Goal: Task Accomplishment & Management: Manage account settings

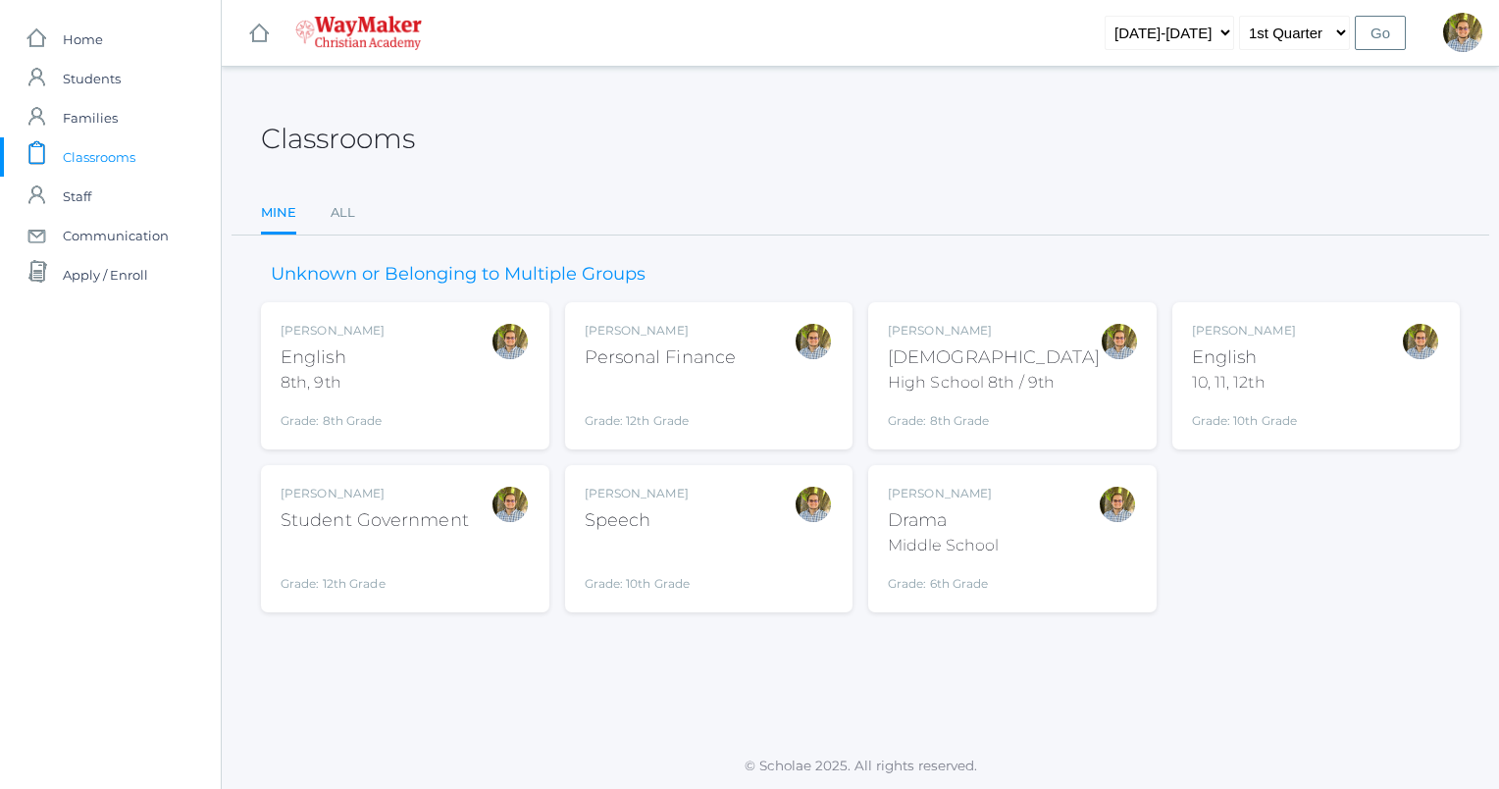
click at [1310, 345] on div "Kylen Braileanu English 10, 11, 12th Grade: 10th Grade HSENGLISH" at bounding box center [1316, 376] width 249 height 108
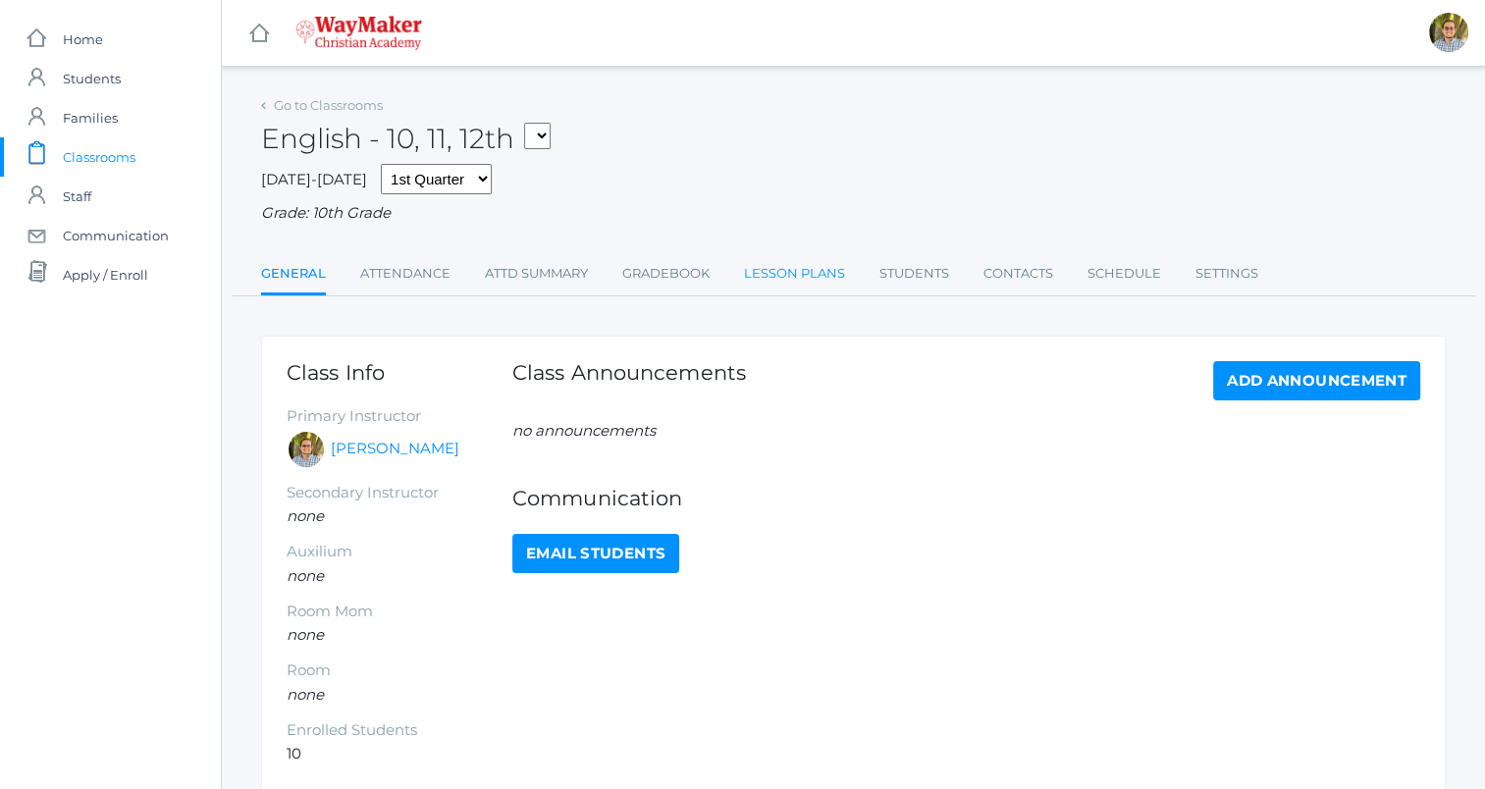
click at [832, 287] on link "Lesson Plans" at bounding box center [794, 273] width 101 height 39
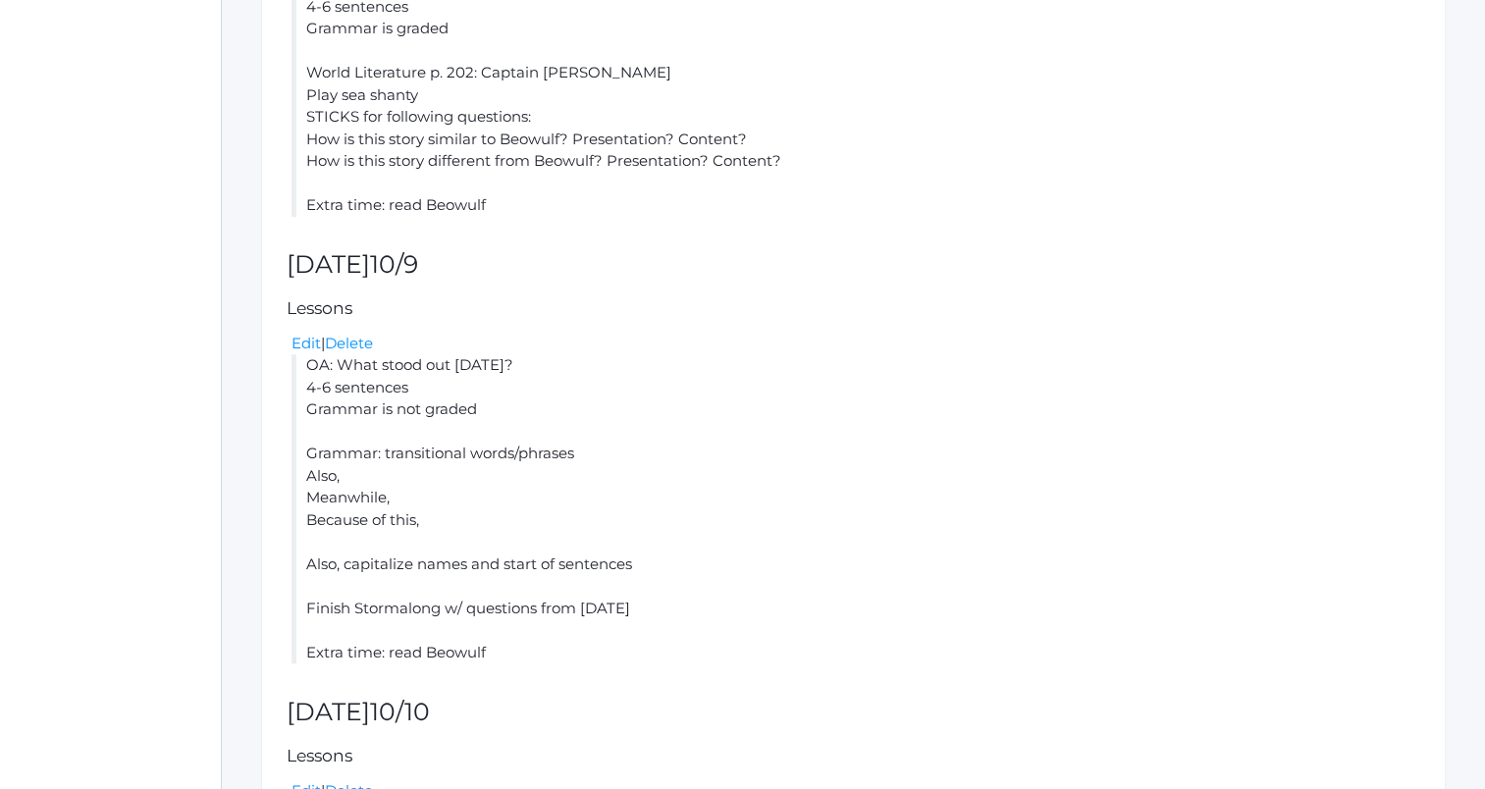
scroll to position [1519, 0]
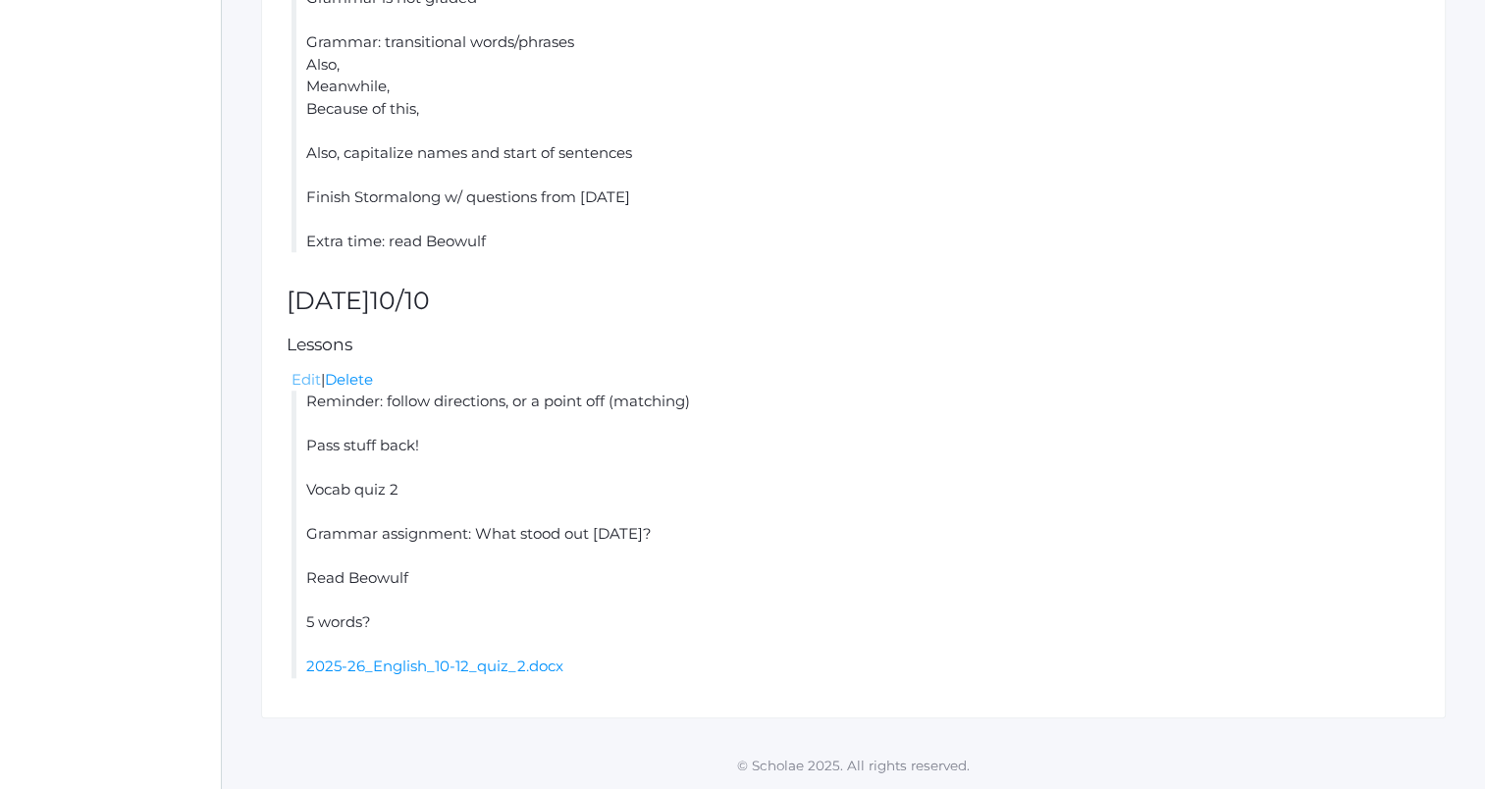
click at [308, 387] on link "Edit" at bounding box center [305, 379] width 29 height 19
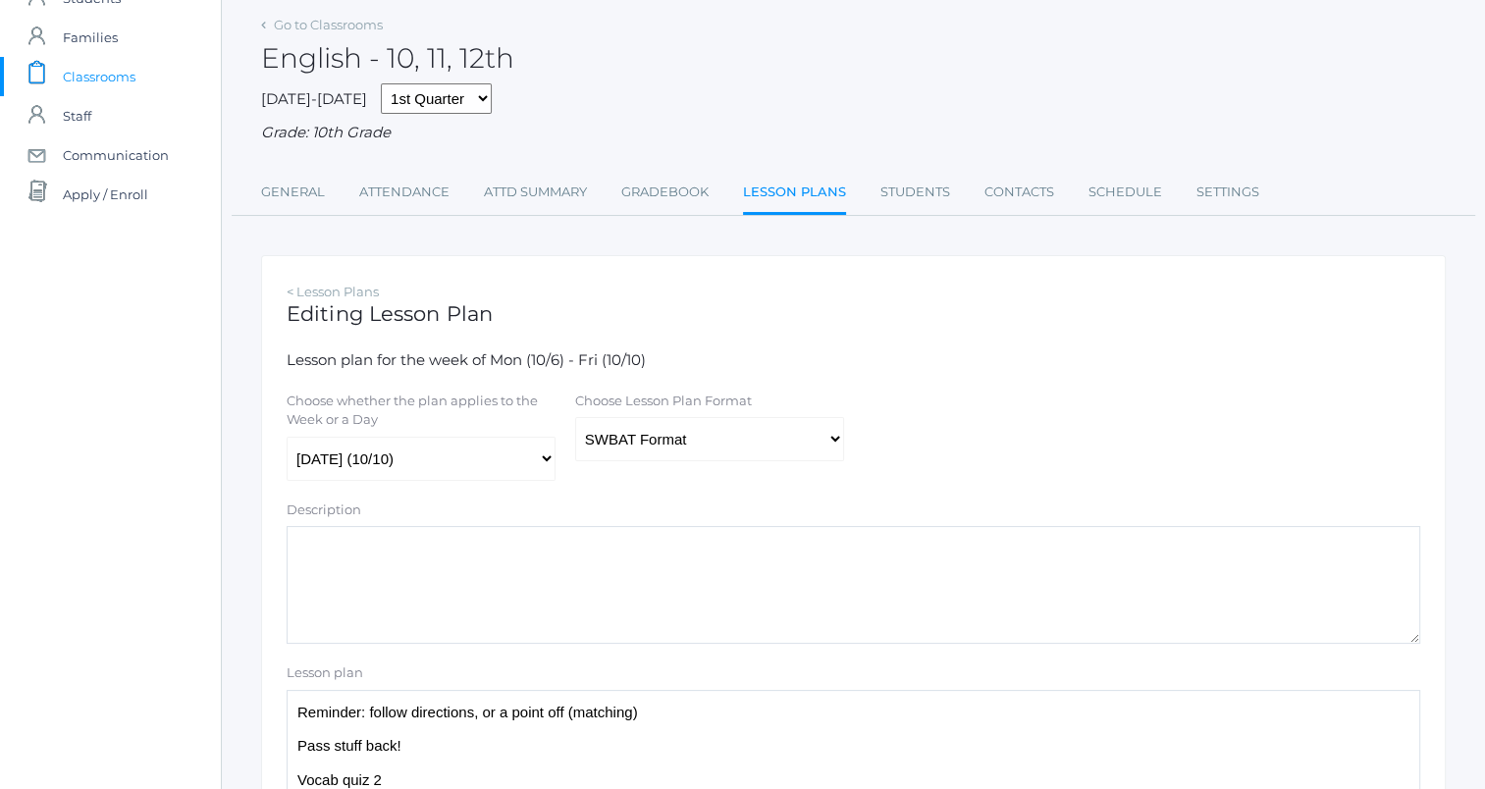
scroll to position [82, 0]
click at [713, 441] on select "Traditional Format SWBAT Format" at bounding box center [709, 437] width 269 height 44
select select "legacy"
click at [575, 416] on select "Traditional Format SWBAT Format" at bounding box center [709, 437] width 269 height 44
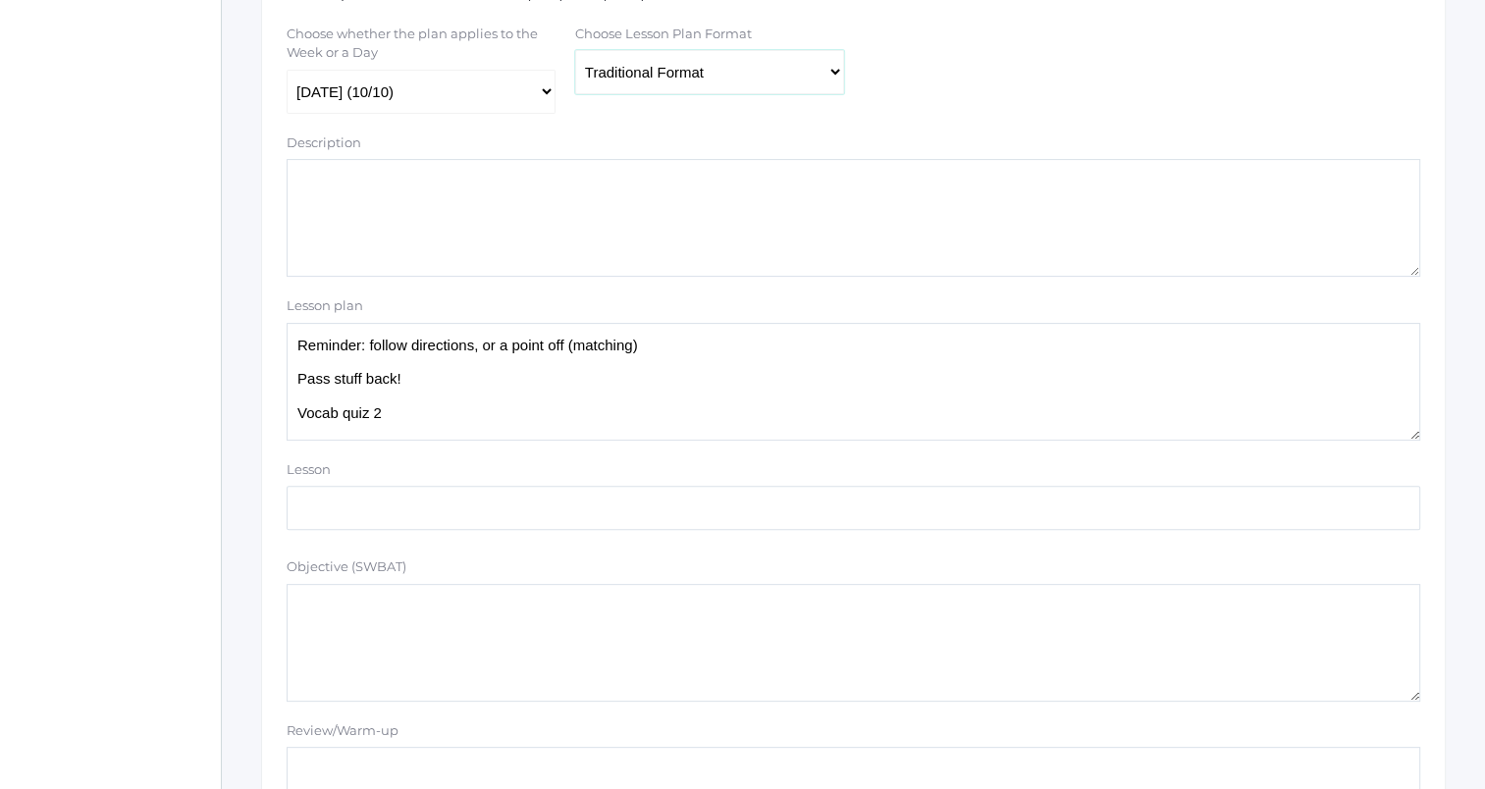
scroll to position [451, 0]
click at [726, 424] on textarea "Reminder: follow directions, or a point off (matching) Pass stuff back! Vocab q…" at bounding box center [853, 378] width 1133 height 118
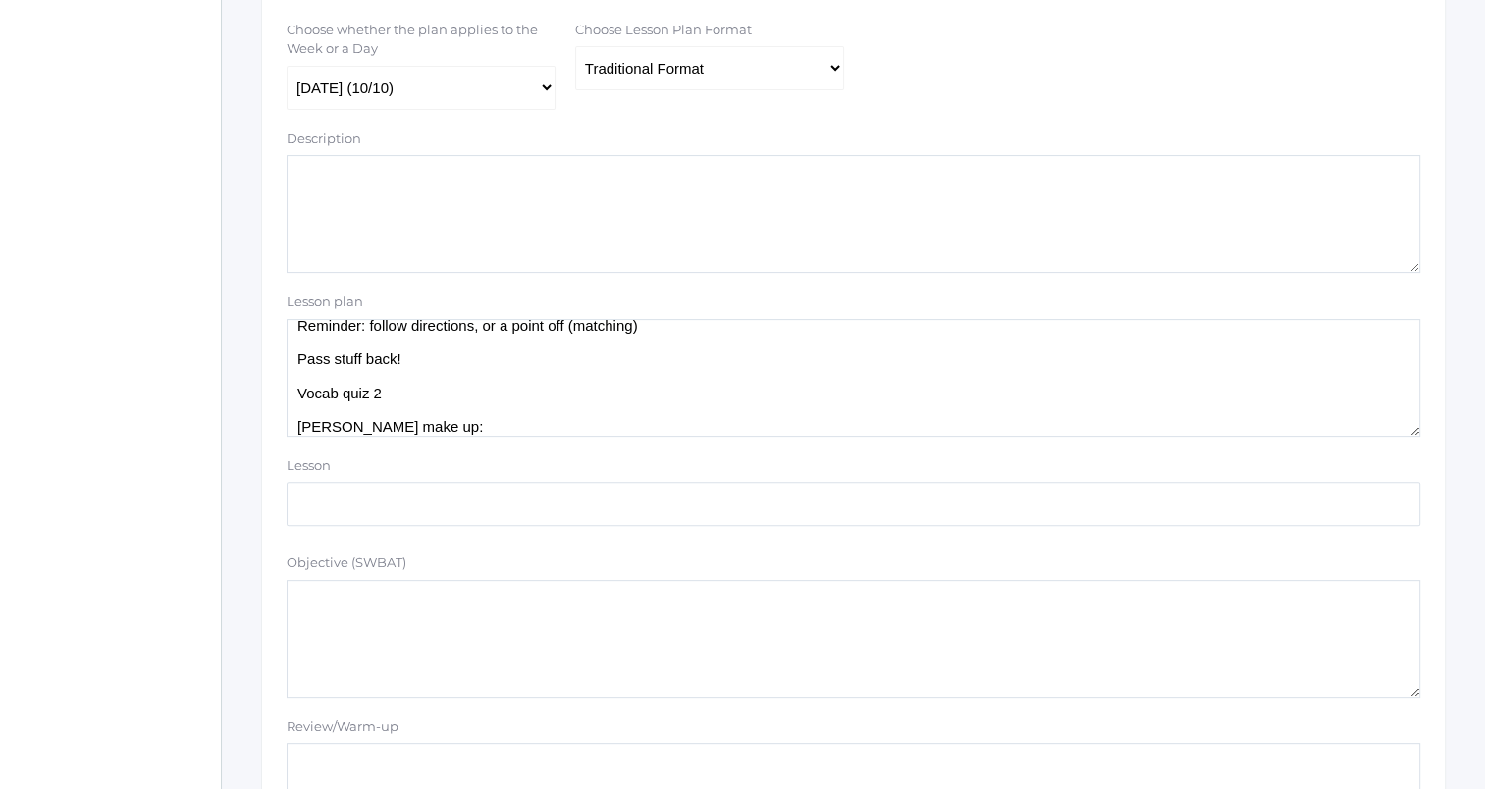
scroll to position [32, 0]
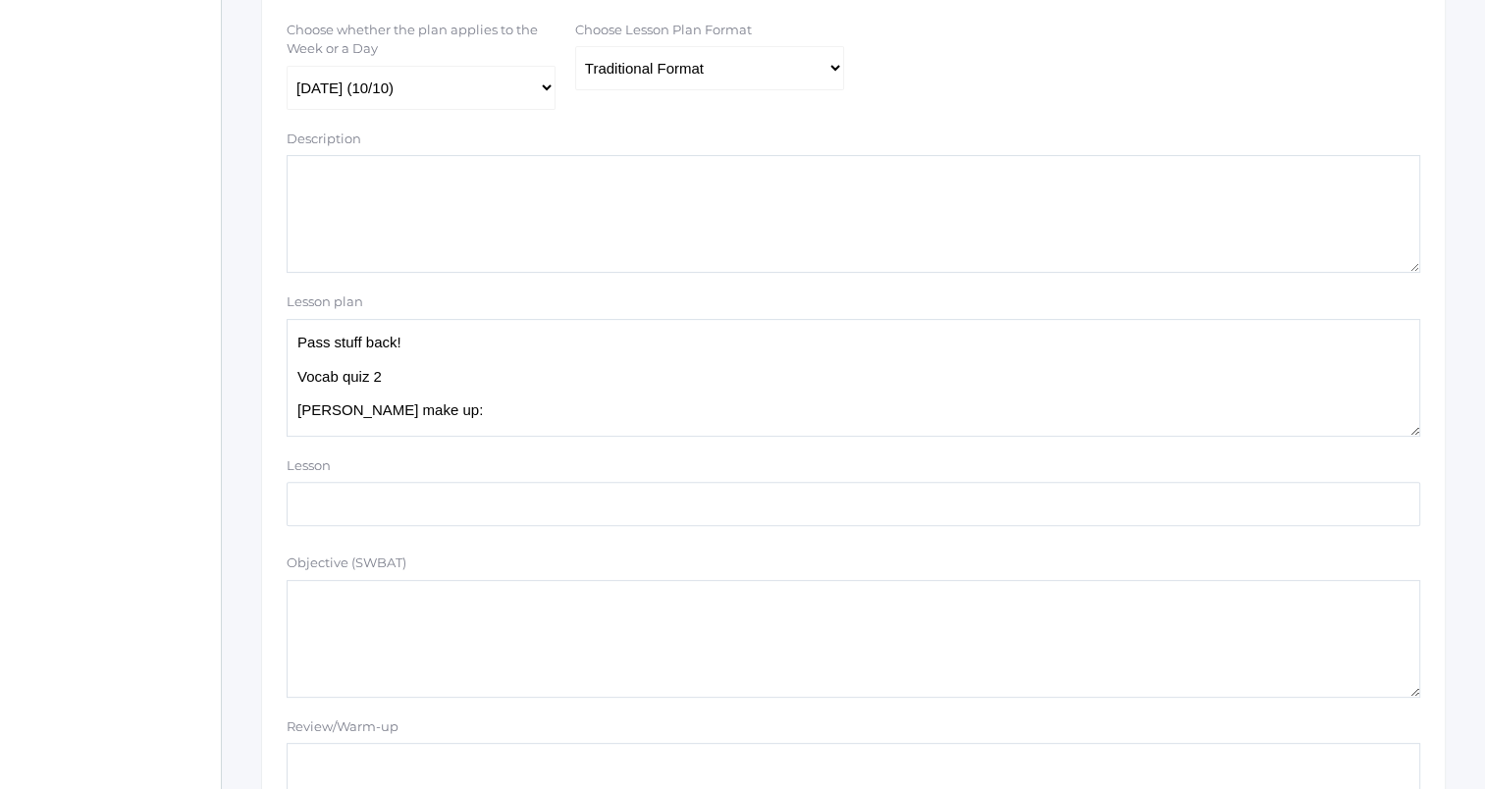
paste textarea "2144-2601 Write 1-2 standard notebook pages summarizing the story in these line…"
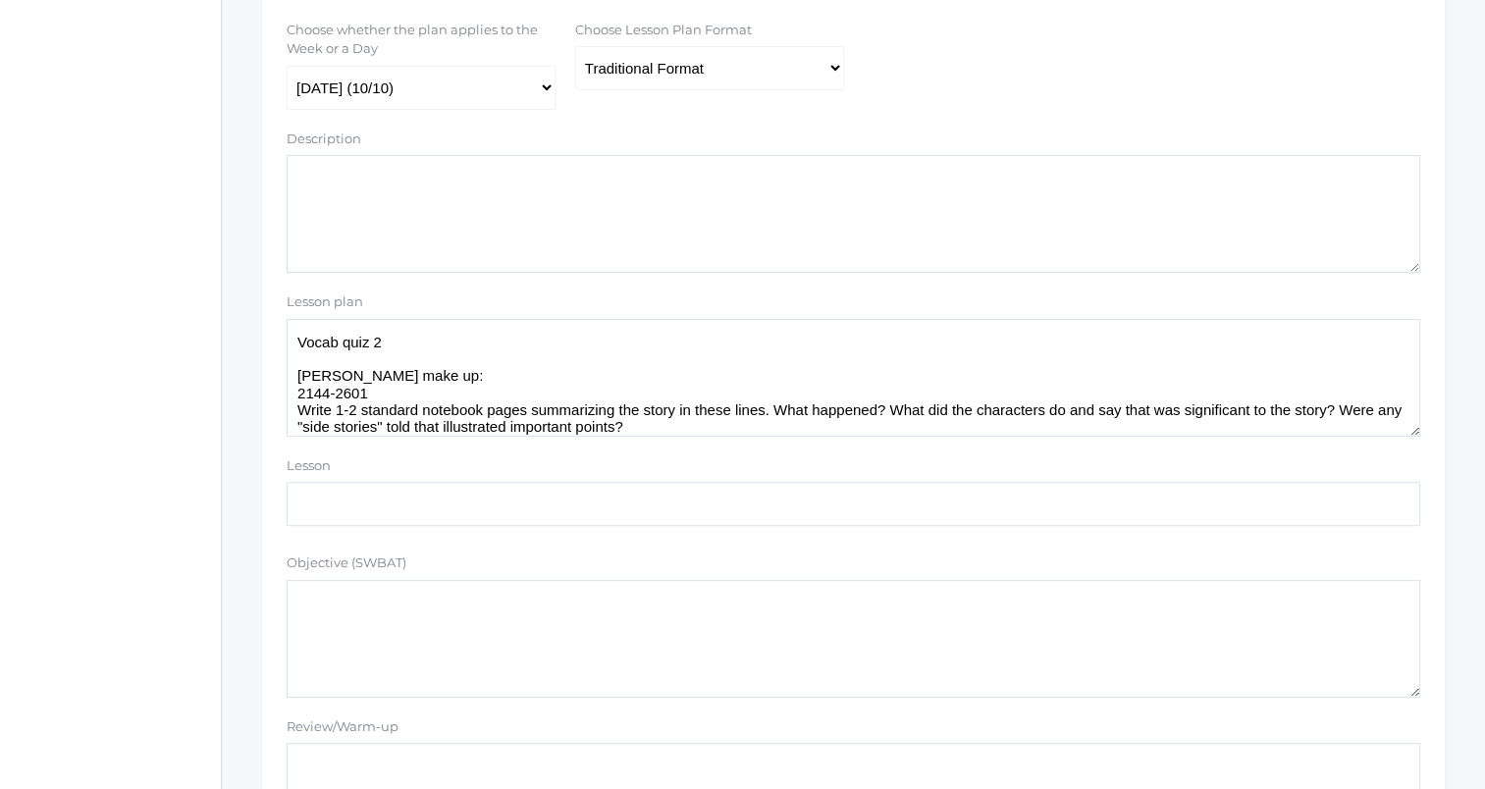
click at [436, 379] on textarea "Reminder: follow directions, or a point off (matching) Pass stuff back! Vocab q…" at bounding box center [853, 378] width 1133 height 118
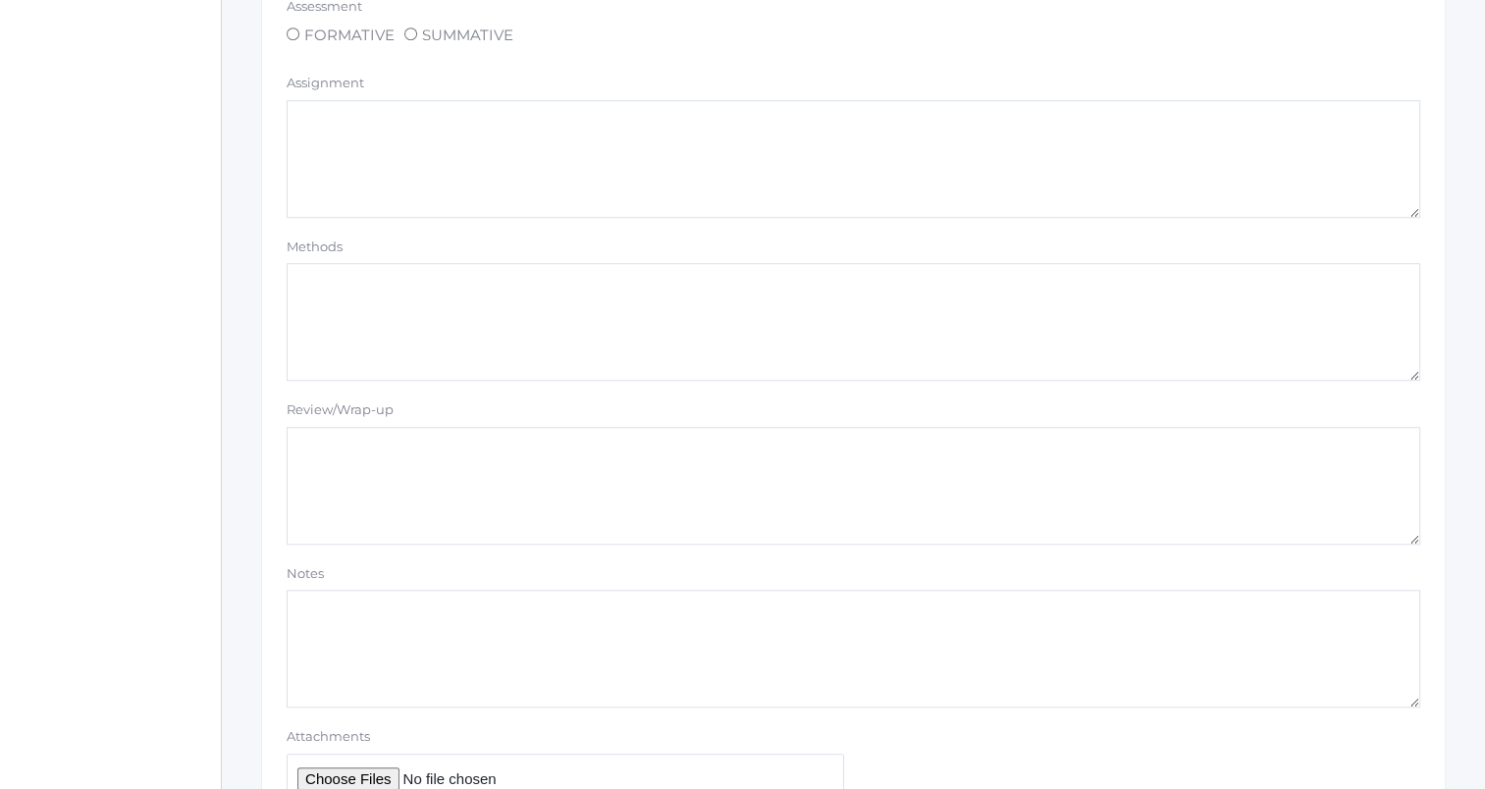
scroll to position [1751, 0]
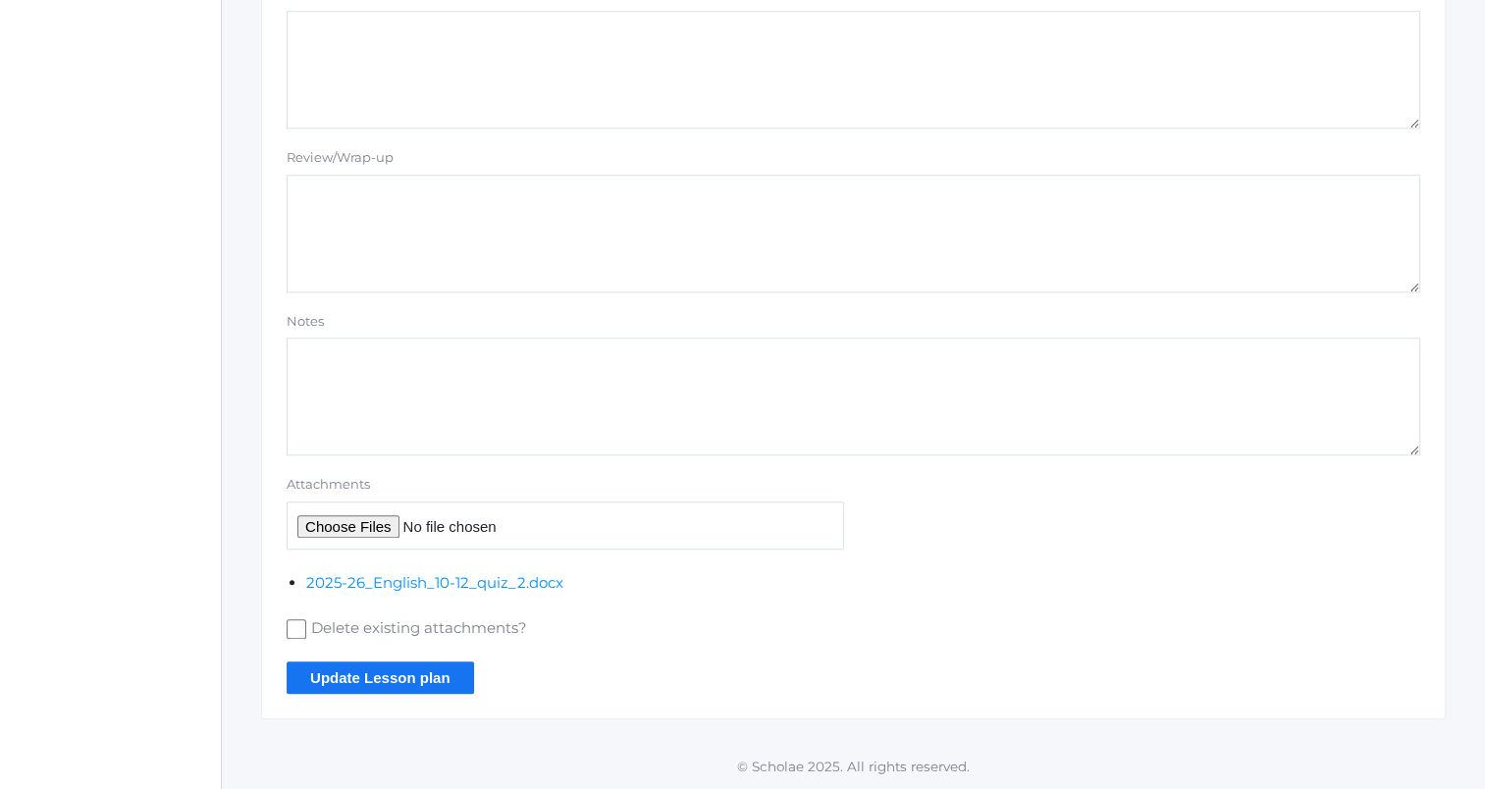
type textarea "Reminder: follow directions, or a point off (matching) Pass stuff back! Vocab q…"
click at [416, 682] on input "Update Lesson plan" at bounding box center [380, 677] width 187 height 32
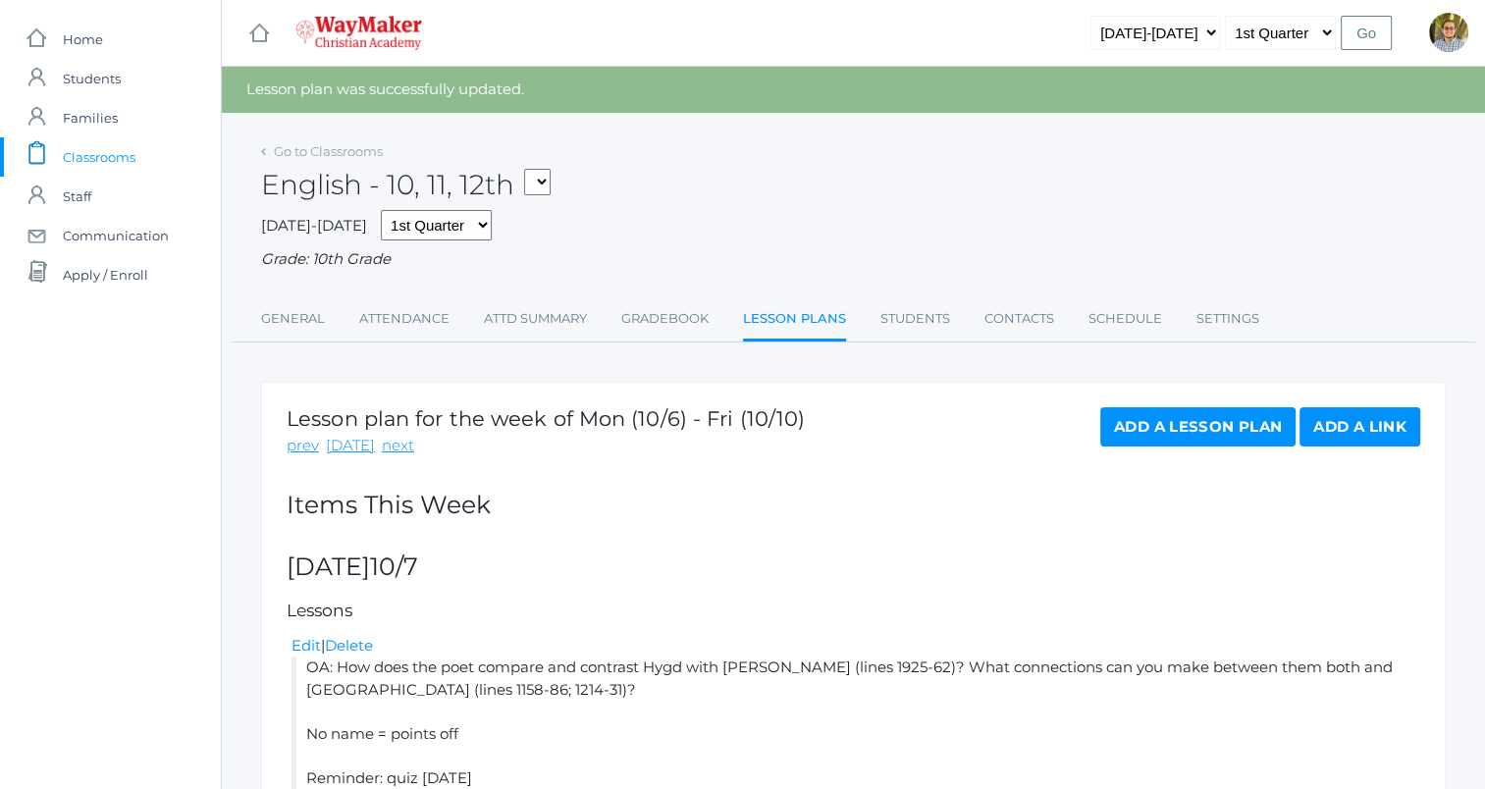
click at [342, 159] on div "Go to Classrooms" at bounding box center [322, 152] width 122 height 20
click at [340, 152] on link "Go to Classrooms" at bounding box center [328, 151] width 109 height 16
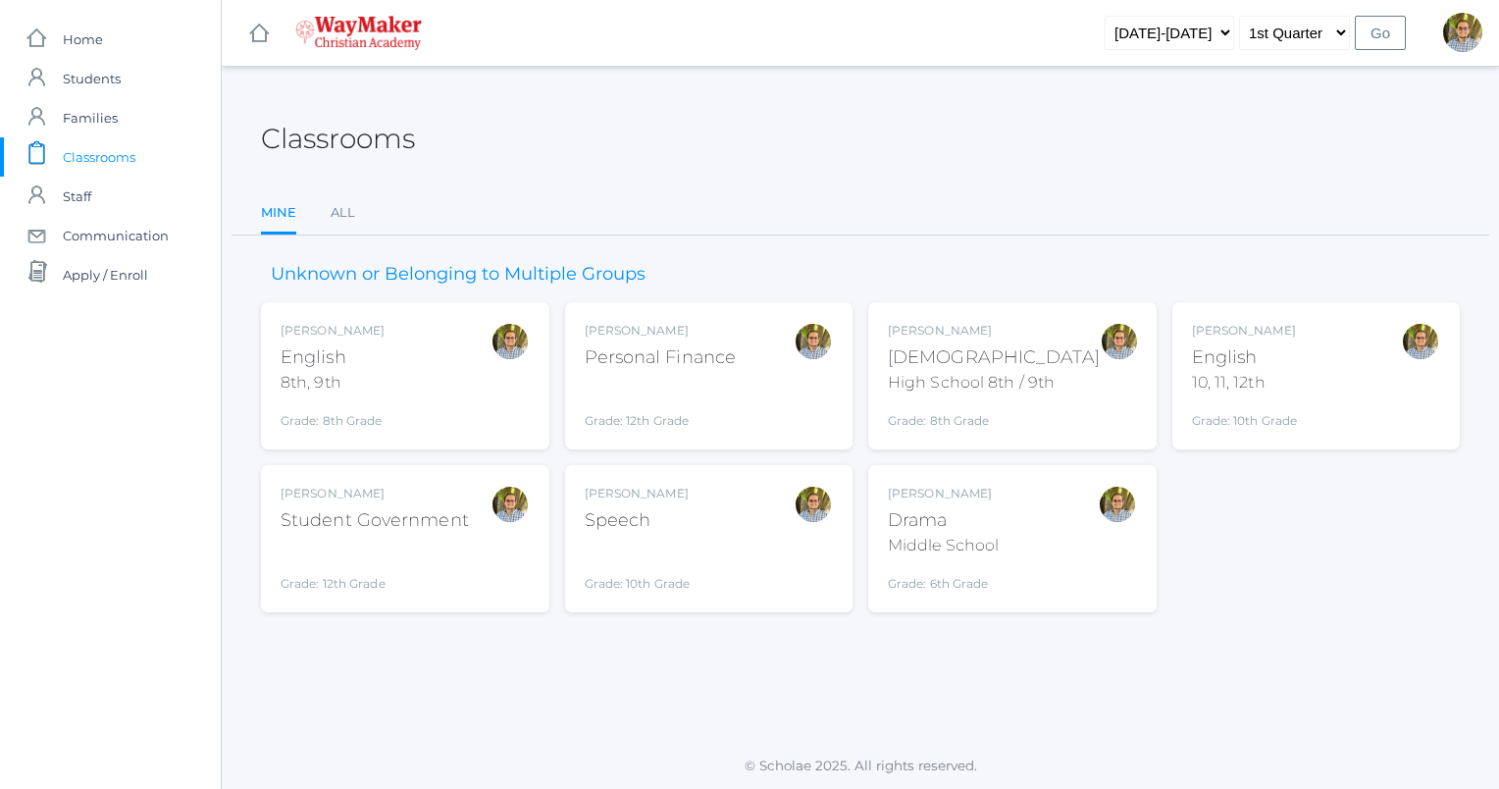
click at [483, 372] on div "Kylen Braileanu English 8th, 9th Grade: 8th Grade 08ENGLISH" at bounding box center [405, 376] width 249 height 108
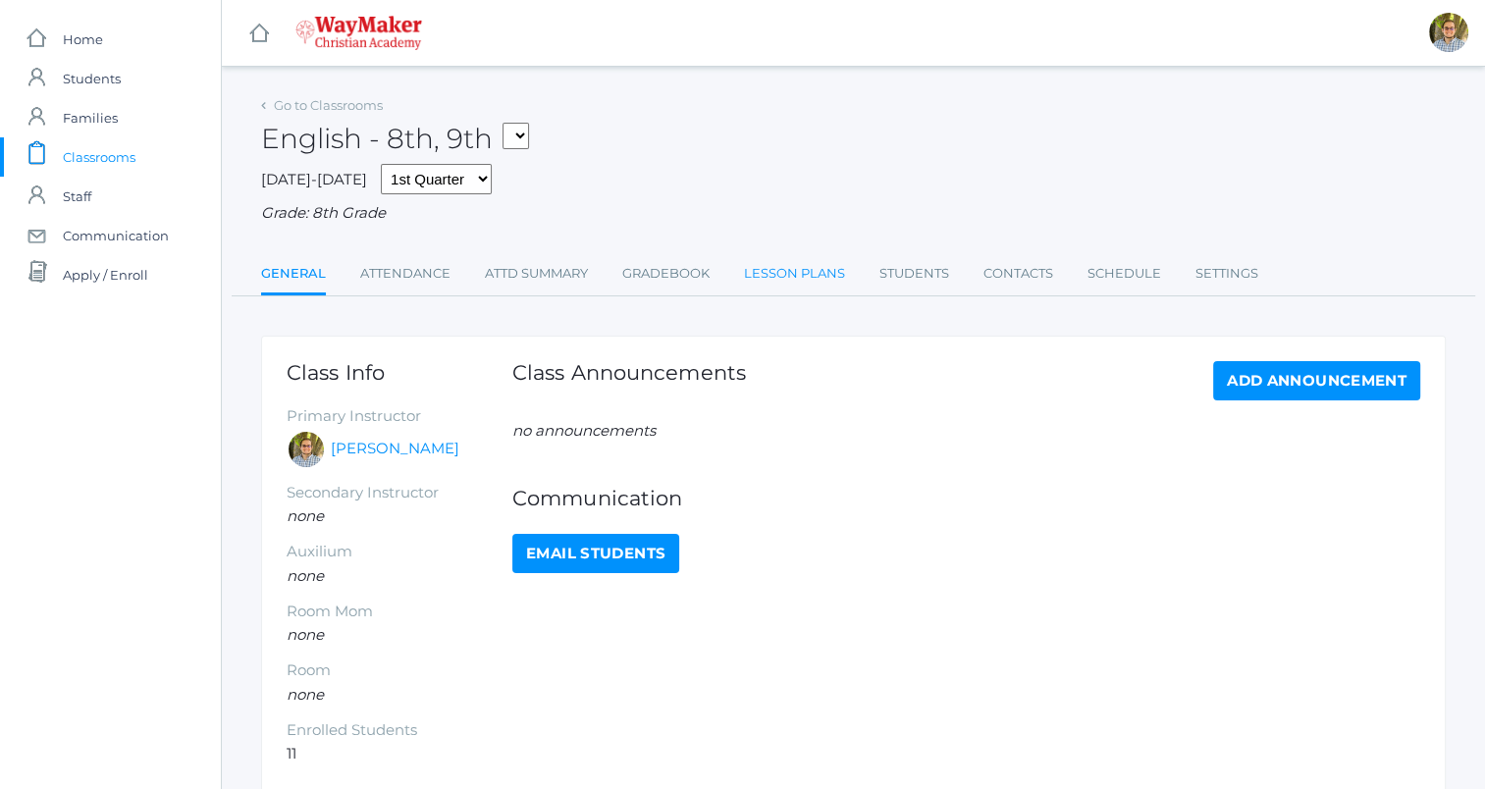
click at [792, 267] on link "Lesson Plans" at bounding box center [794, 273] width 101 height 39
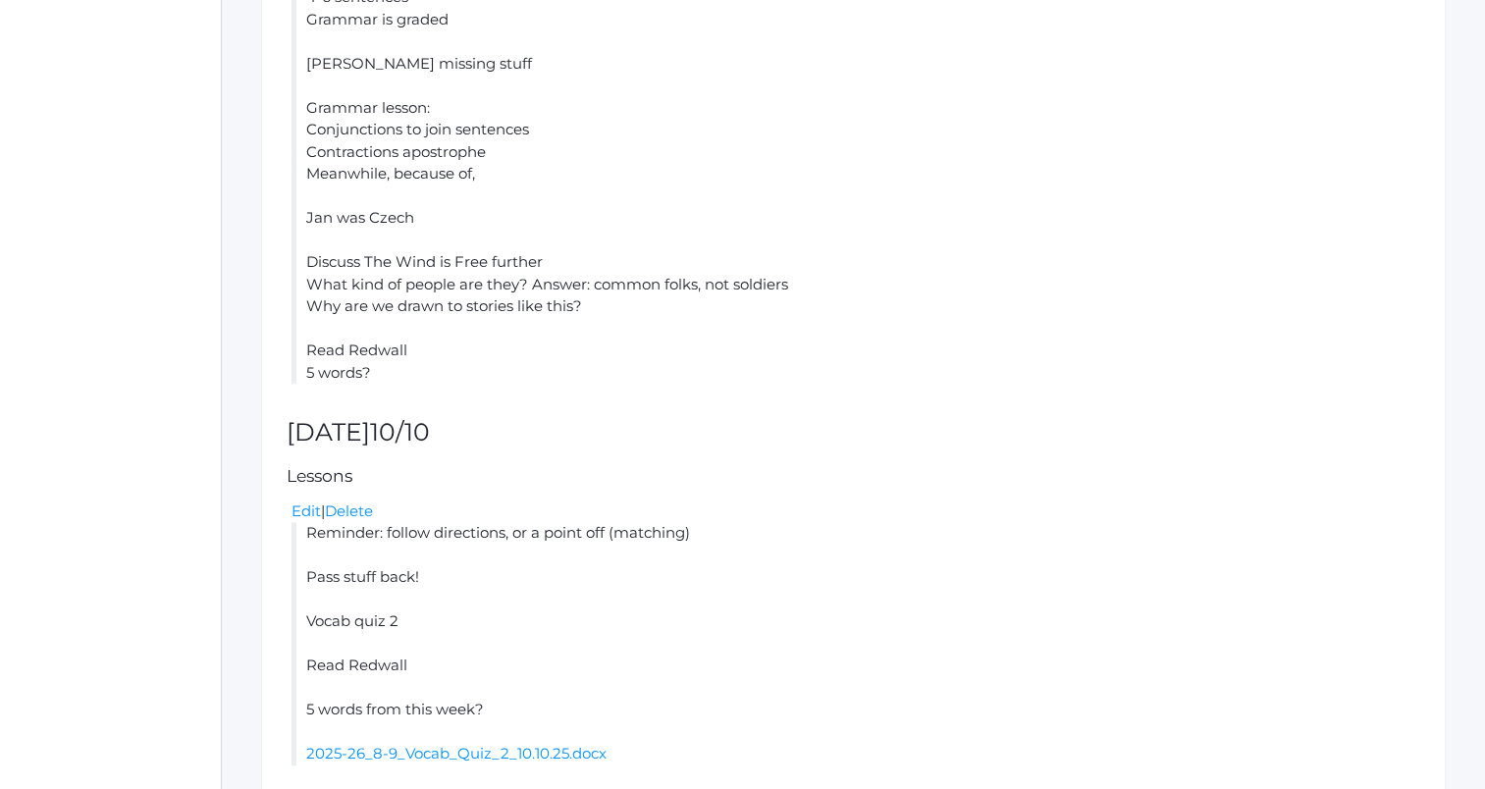
scroll to position [1606, 0]
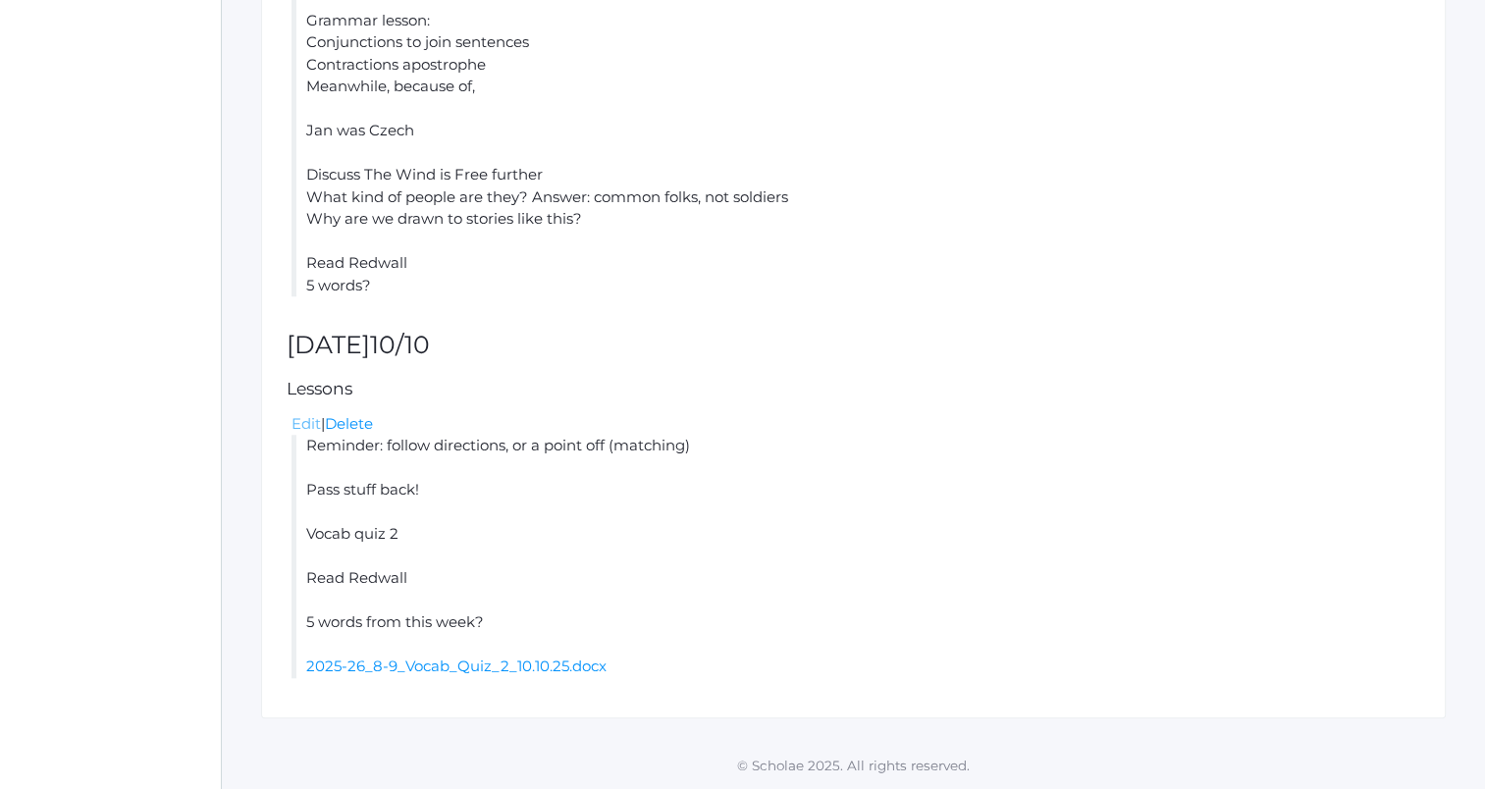
click at [306, 419] on link "Edit" at bounding box center [305, 423] width 29 height 19
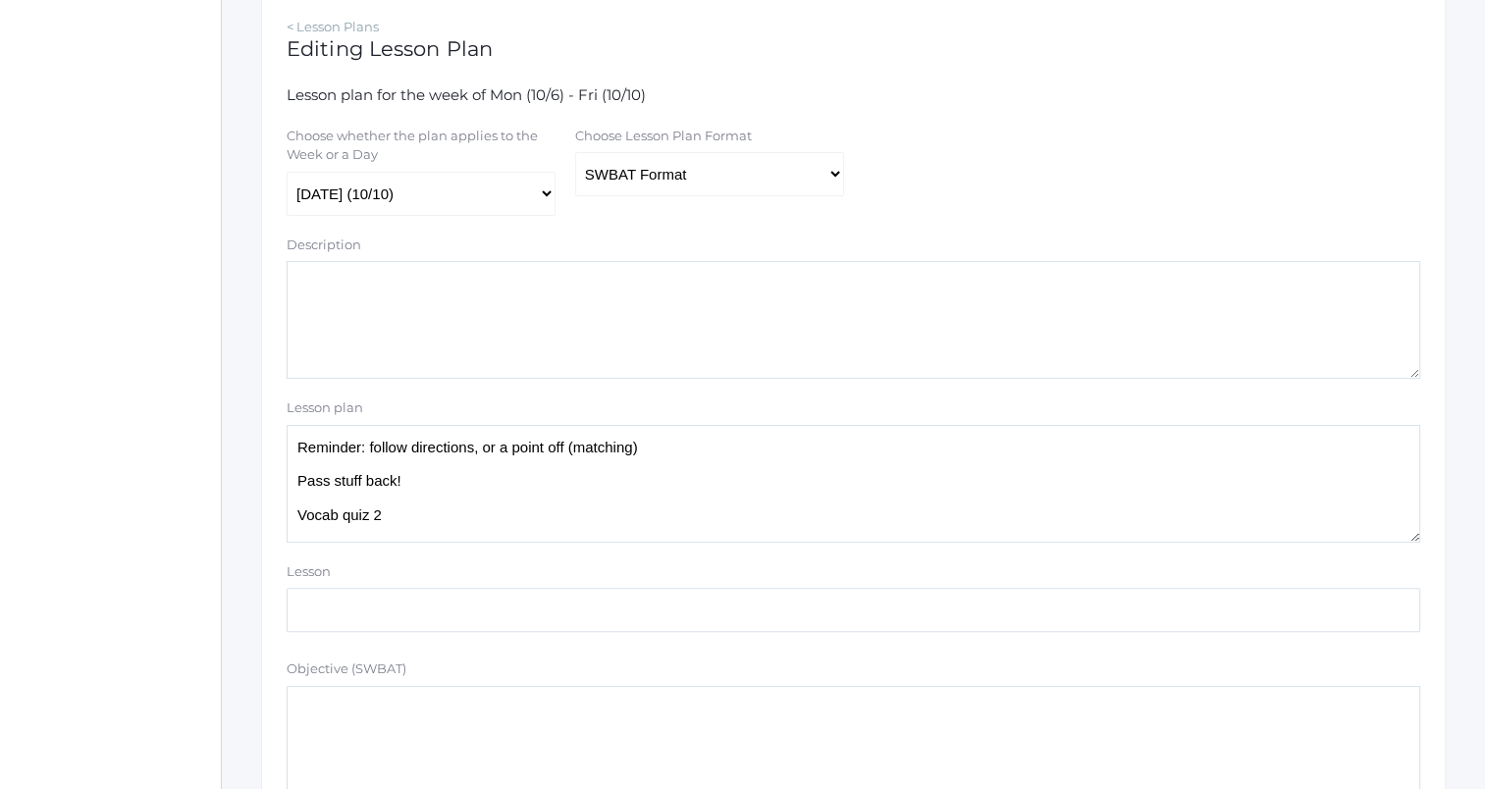
scroll to position [416, 0]
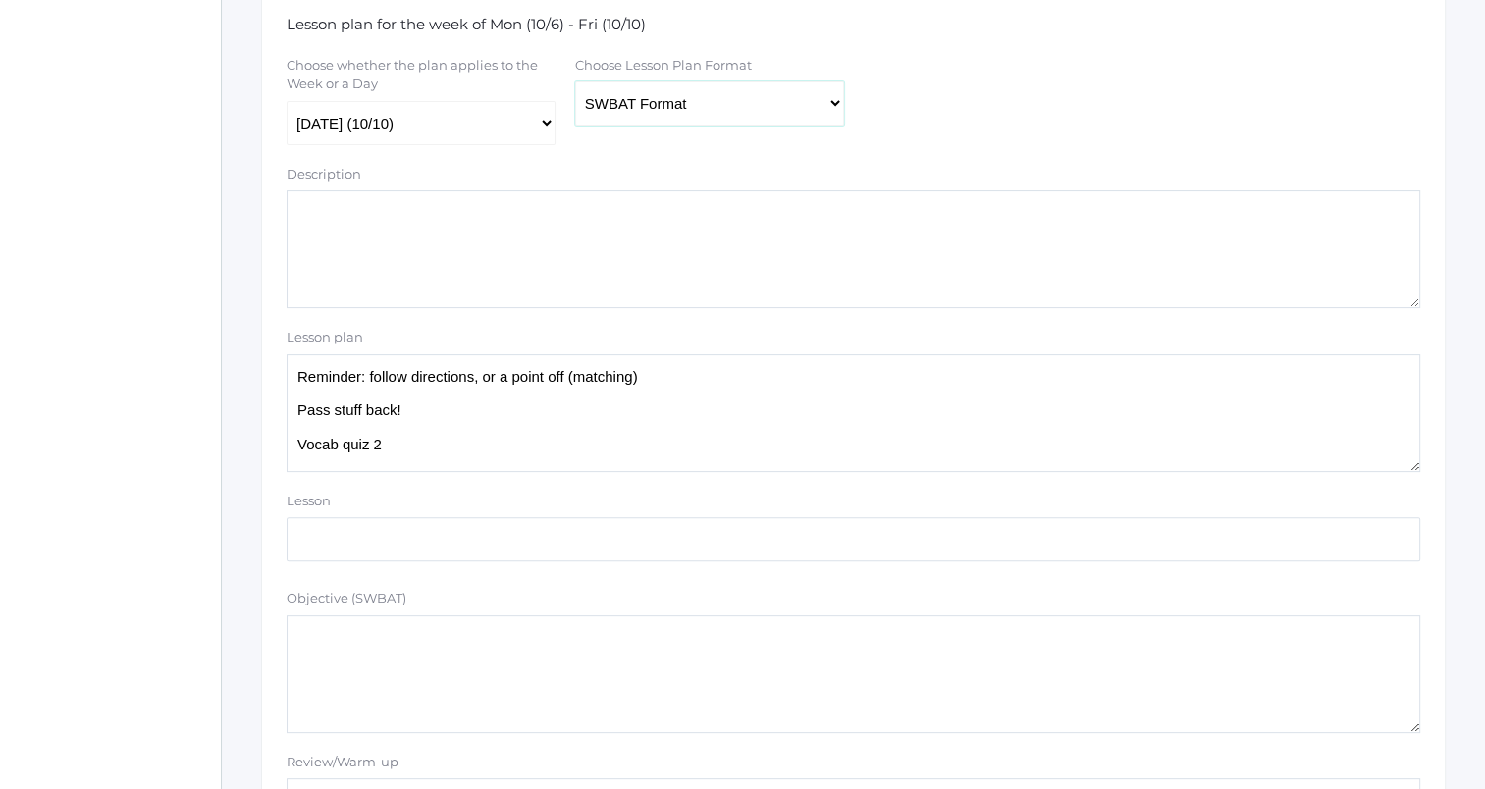
click at [707, 117] on select "Traditional Format SWBAT Format" at bounding box center [709, 103] width 269 height 44
select select "legacy"
click at [575, 81] on select "Traditional Format SWBAT Format" at bounding box center [709, 103] width 269 height 44
click at [590, 428] on textarea "Reminder: follow directions, or a point off (matching) Pass stuff back! Vocab q…" at bounding box center [853, 413] width 1133 height 118
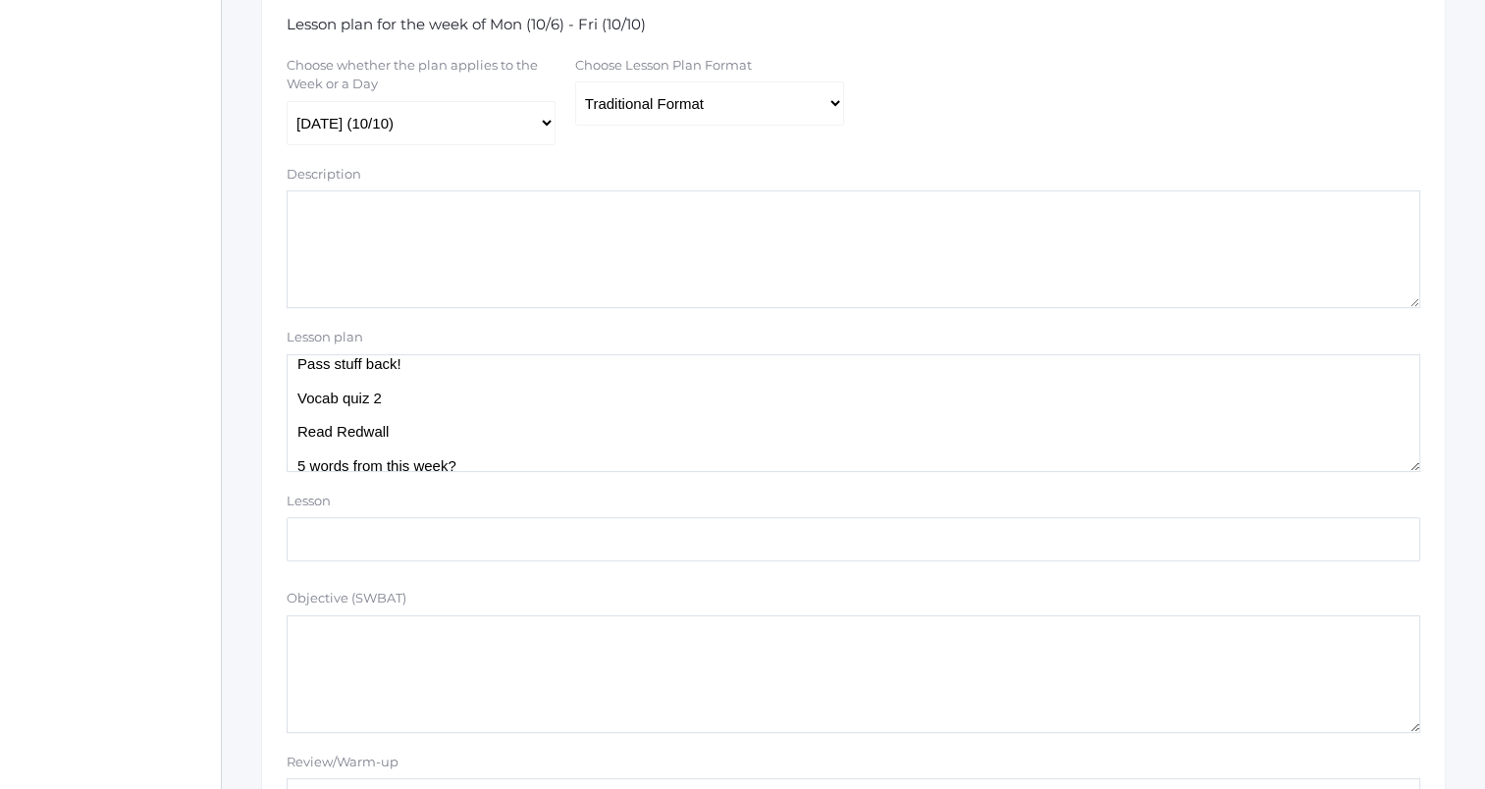
scroll to position [59, 0]
click at [445, 430] on textarea "Reminder: follow directions, or a point off (matching) Pass stuff back! Vocab q…" at bounding box center [853, 413] width 1133 height 118
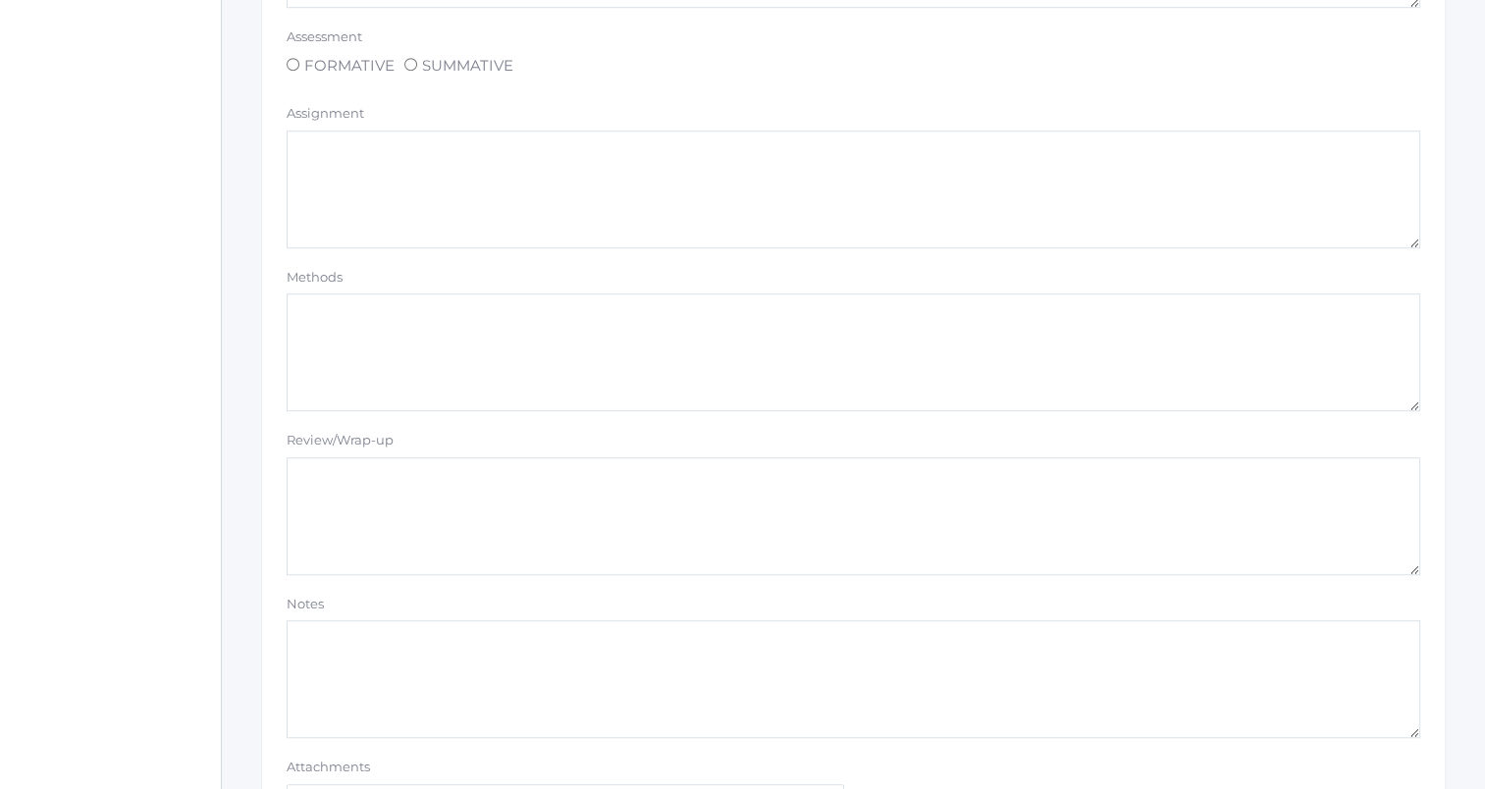
scroll to position [1751, 0]
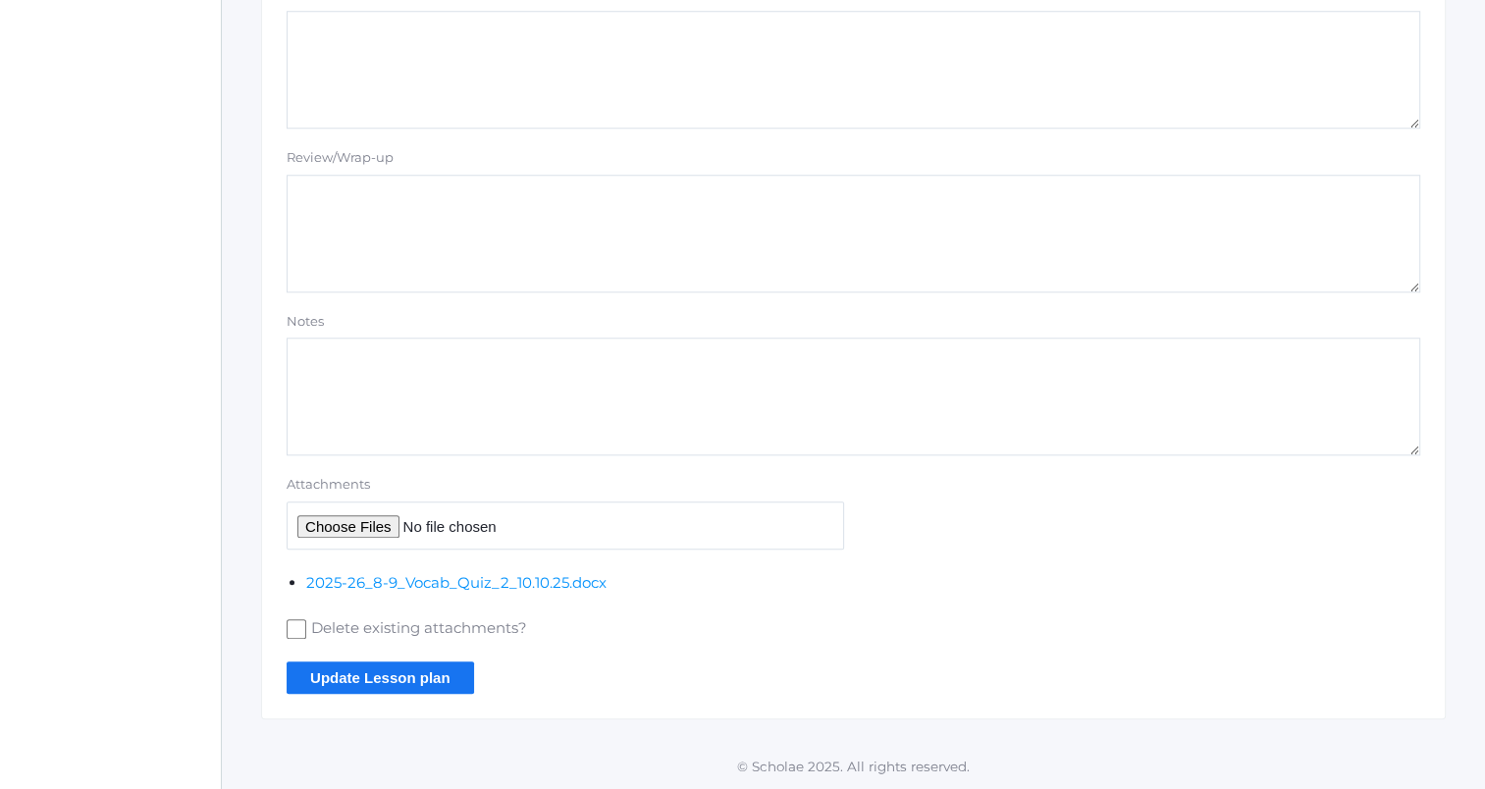
type textarea "Reminder: follow directions, or a point off (matching) Pass stuff back! Vocab q…"
click at [374, 667] on input "Update Lesson plan" at bounding box center [380, 677] width 187 height 32
